Goal: Information Seeking & Learning: Learn about a topic

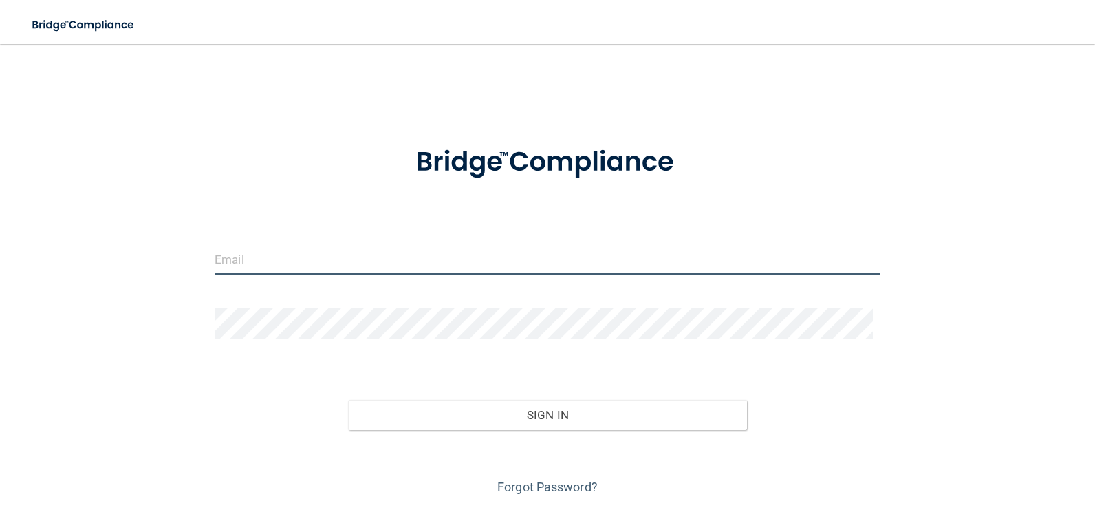
click at [316, 255] on input "email" at bounding box center [548, 259] width 666 height 31
type input "[EMAIL_ADDRESS][DOMAIN_NAME]"
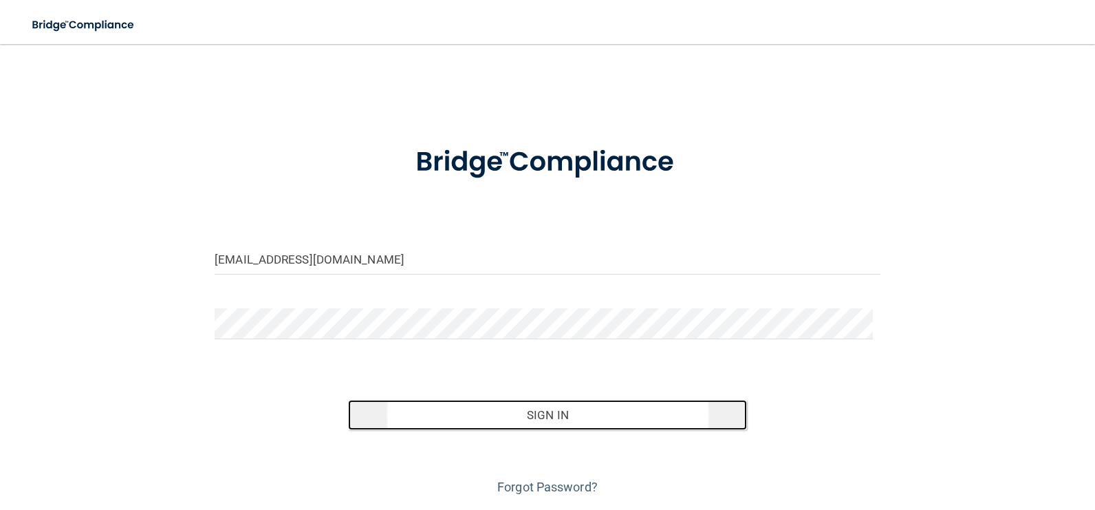
click at [704, 423] on button "Sign In" at bounding box center [548, 415] width 400 height 30
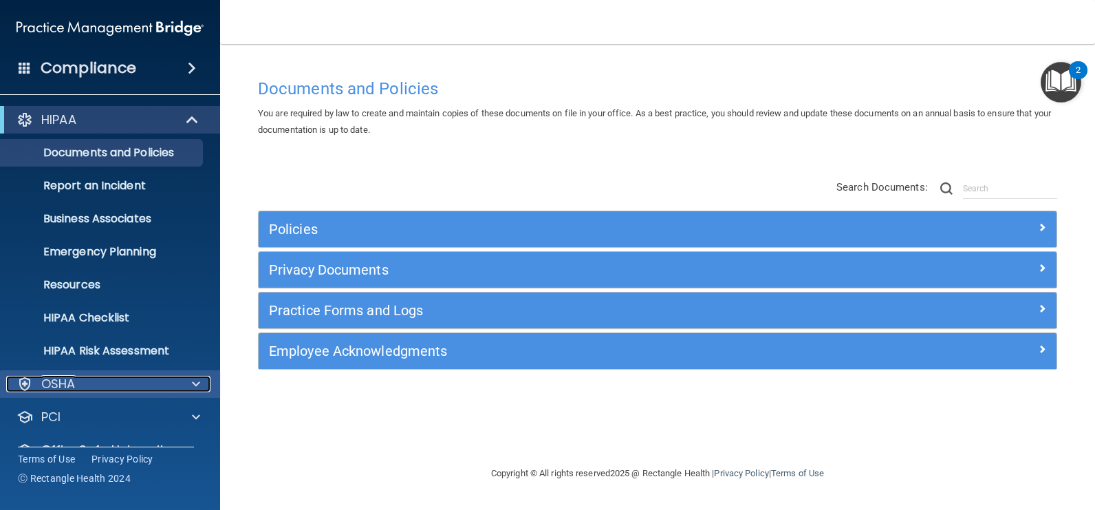
click at [193, 382] on span at bounding box center [196, 384] width 8 height 17
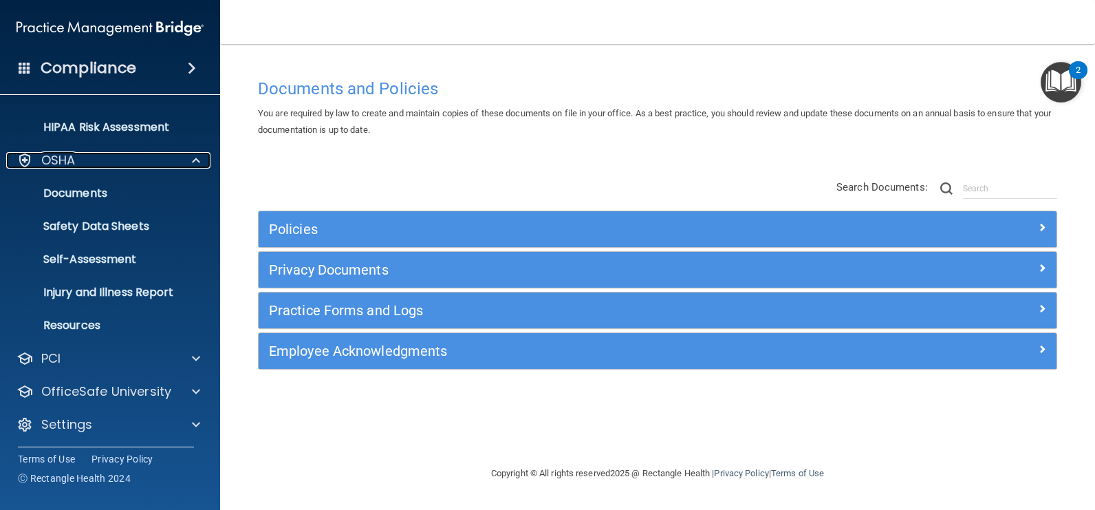
scroll to position [226, 0]
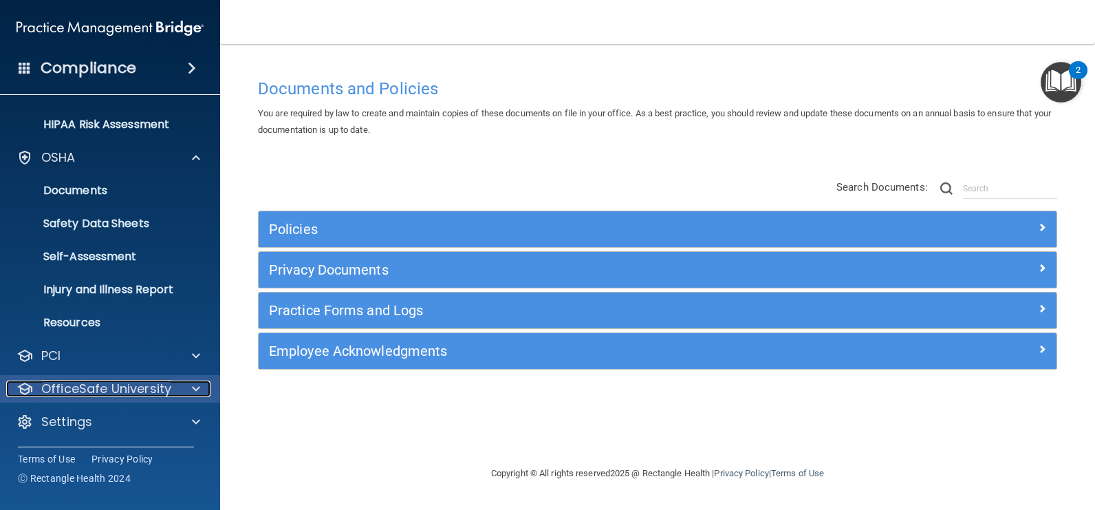
click at [184, 384] on div at bounding box center [194, 388] width 34 height 17
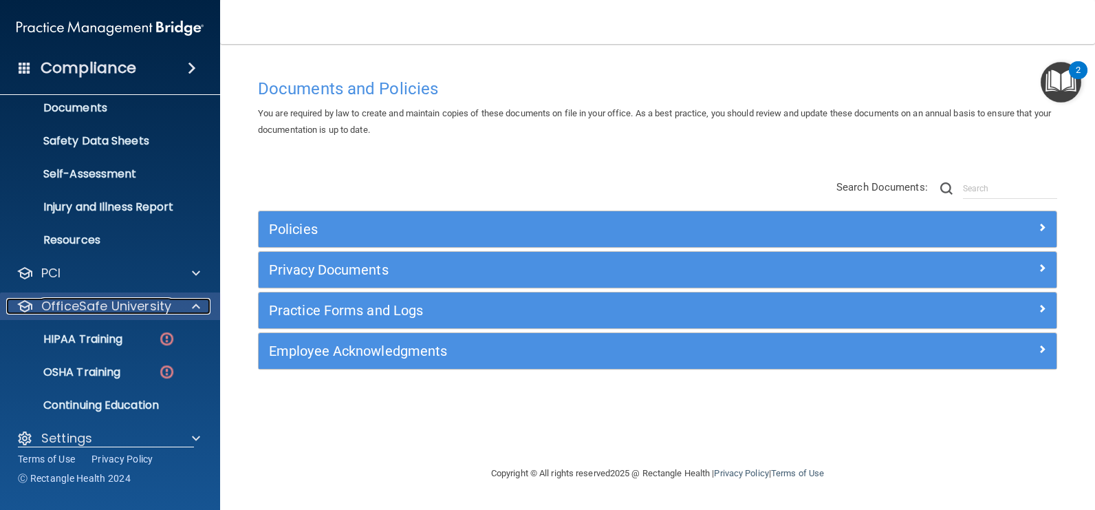
scroll to position [325, 0]
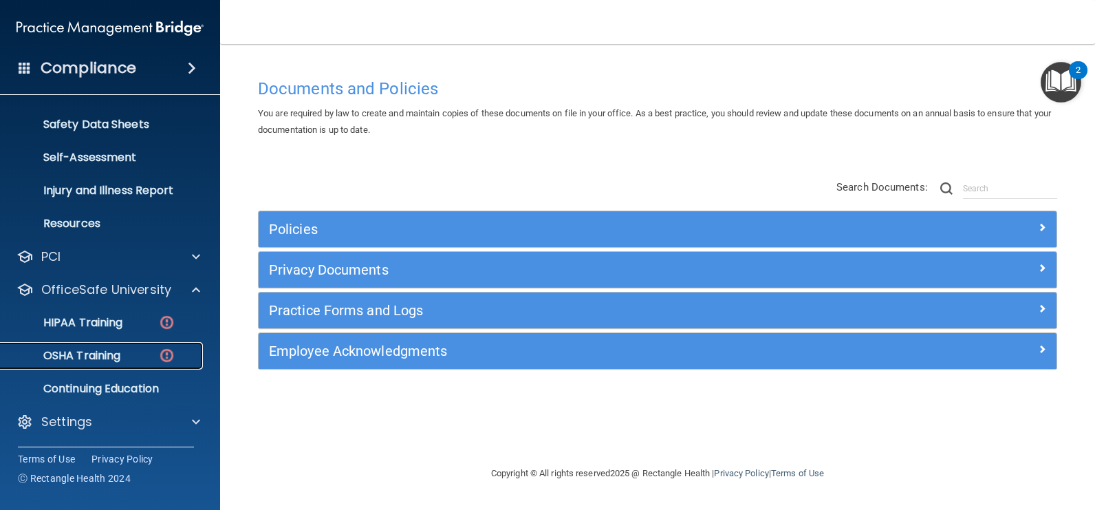
click at [132, 359] on div "OSHA Training" at bounding box center [103, 356] width 188 height 14
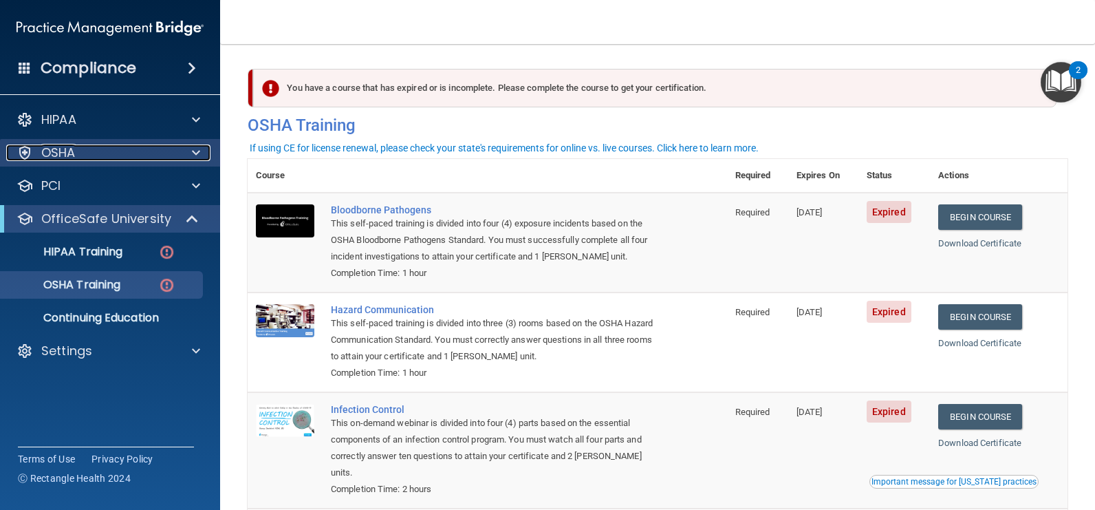
click at [189, 155] on div at bounding box center [194, 152] width 34 height 17
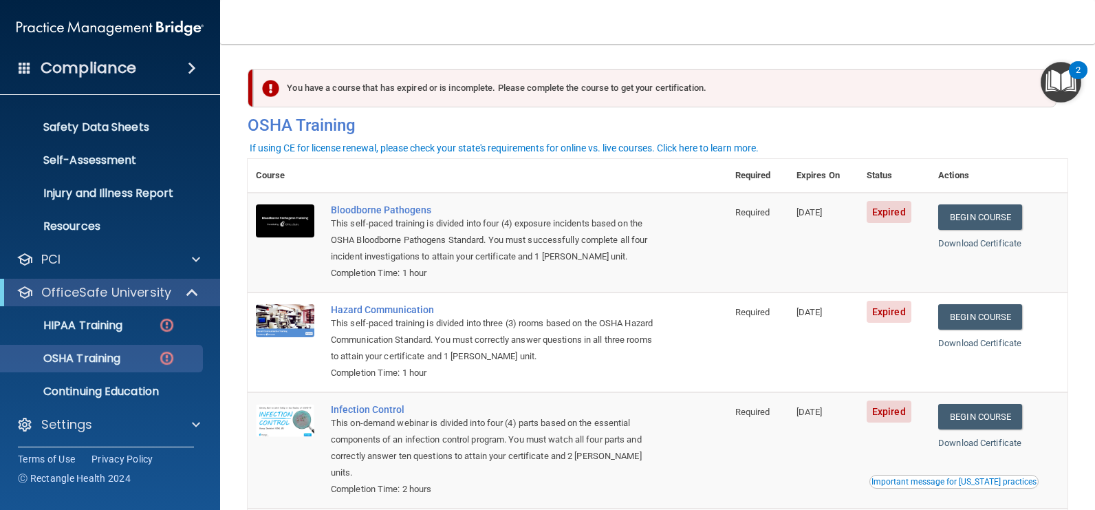
scroll to position [94, 0]
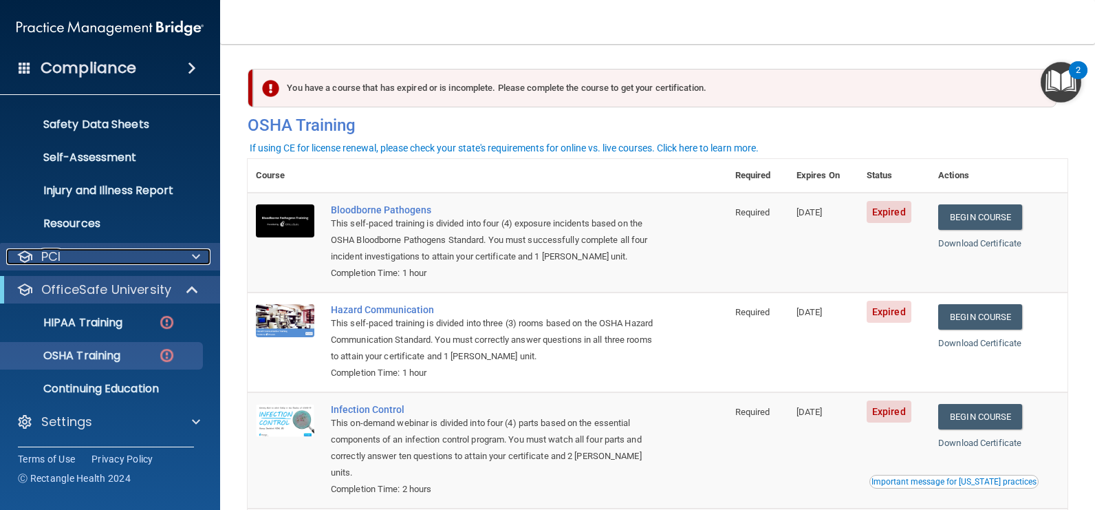
click at [195, 259] on span at bounding box center [196, 256] width 8 height 17
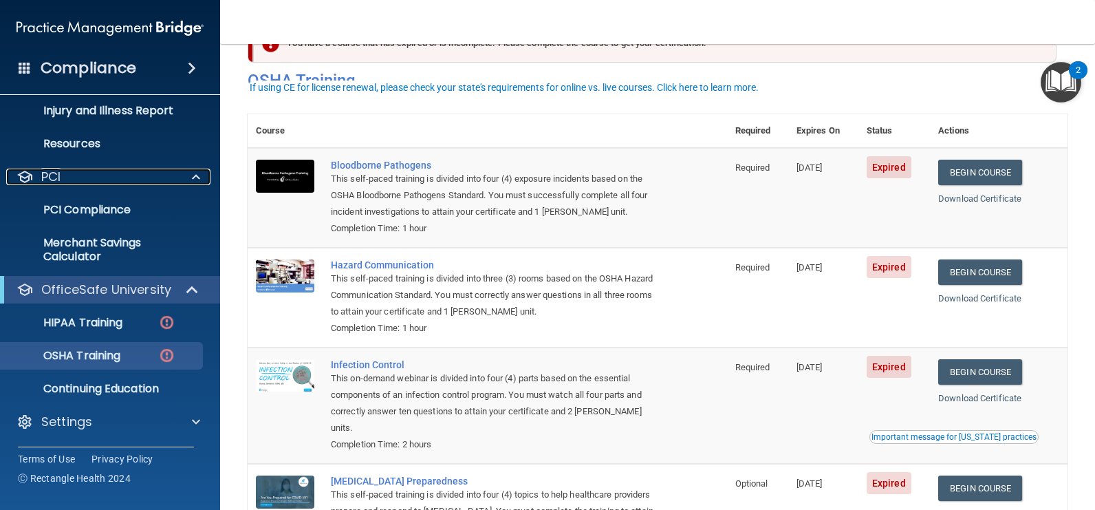
scroll to position [69, 0]
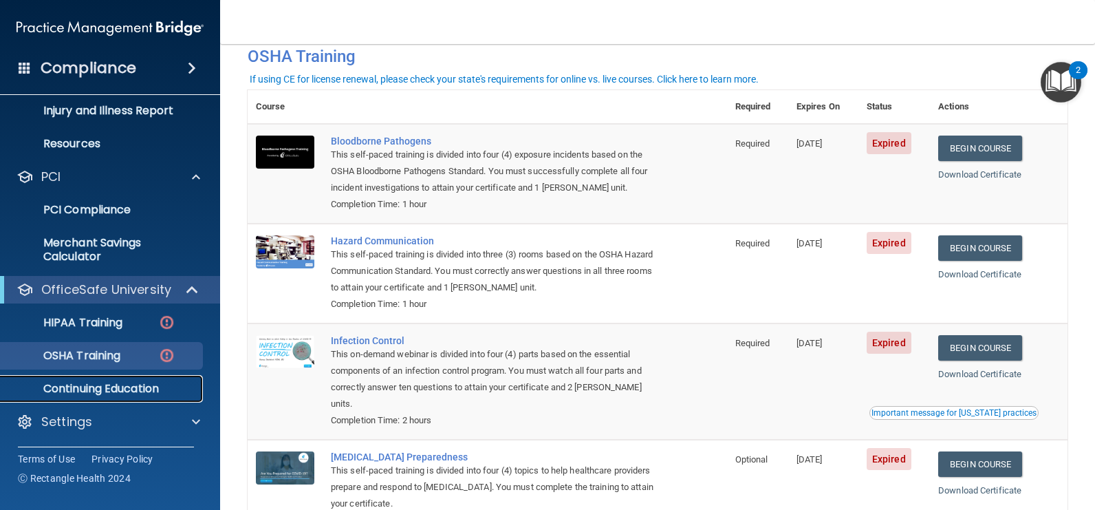
click at [162, 385] on p "Continuing Education" at bounding box center [103, 389] width 188 height 14
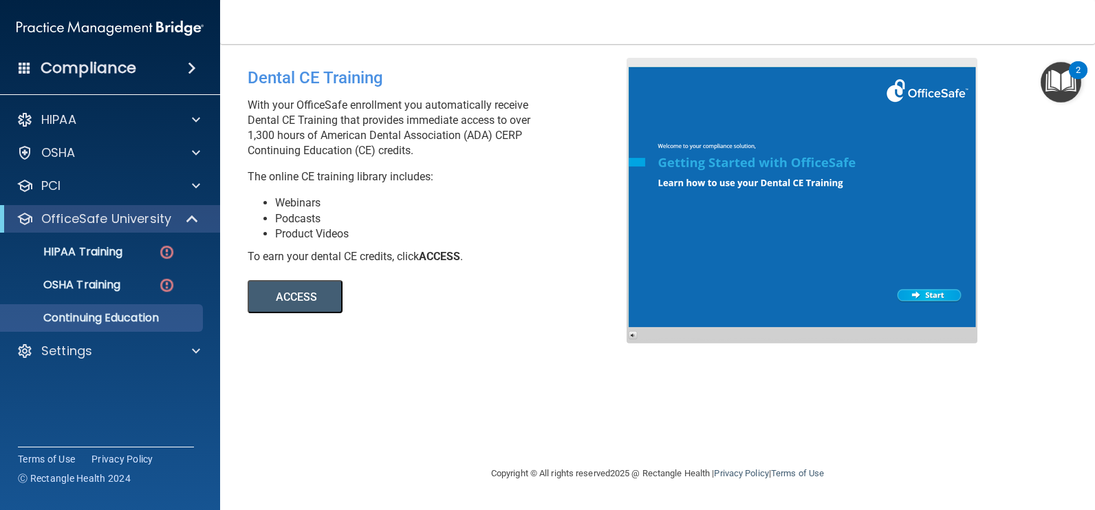
click at [291, 299] on button "ACCESS" at bounding box center [295, 296] width 95 height 33
click at [105, 286] on p "OSHA Training" at bounding box center [64, 285] width 111 height 14
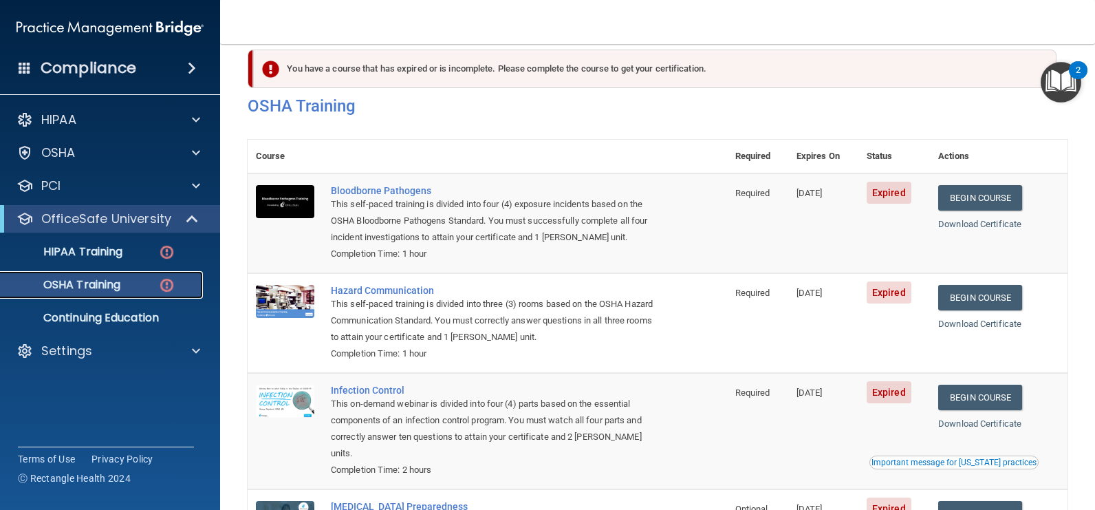
scroll to position [19, 0]
